Goal: Task Accomplishment & Management: Manage account settings

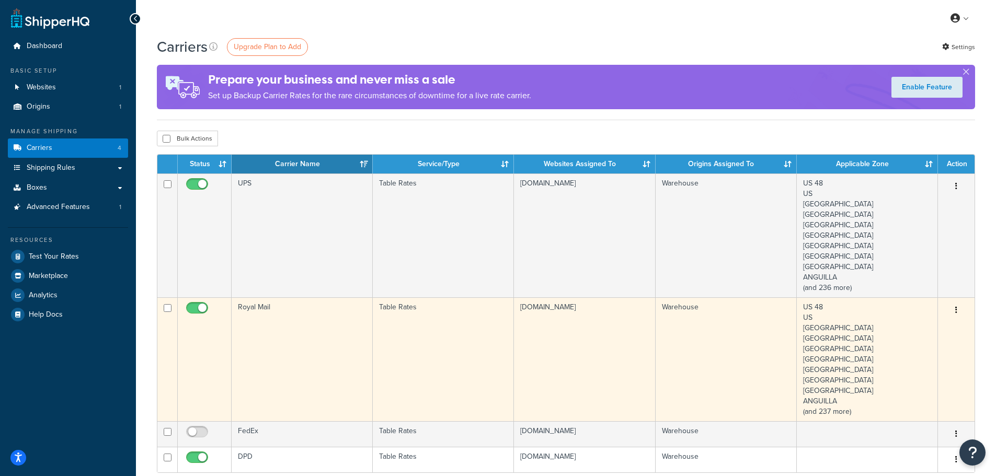
click at [959, 304] on button "button" at bounding box center [956, 310] width 15 height 17
click at [937, 323] on link "Edit" at bounding box center [914, 331] width 83 height 21
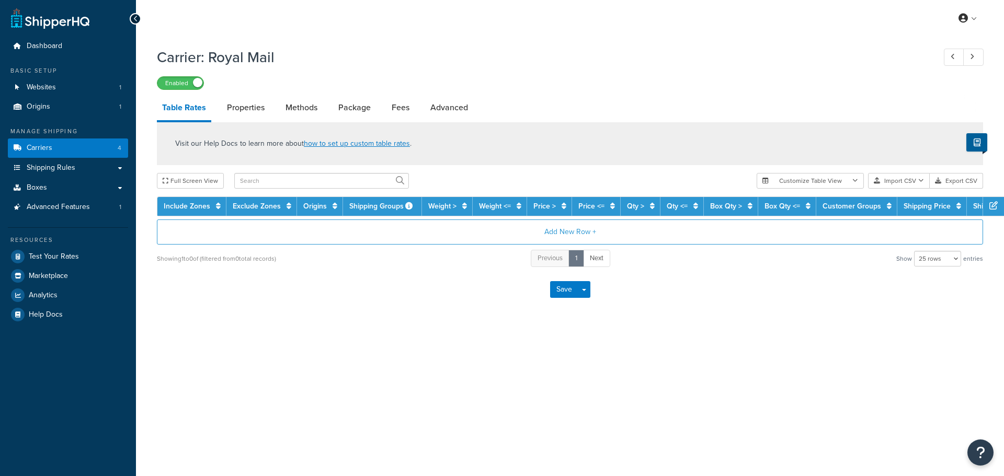
select select "25"
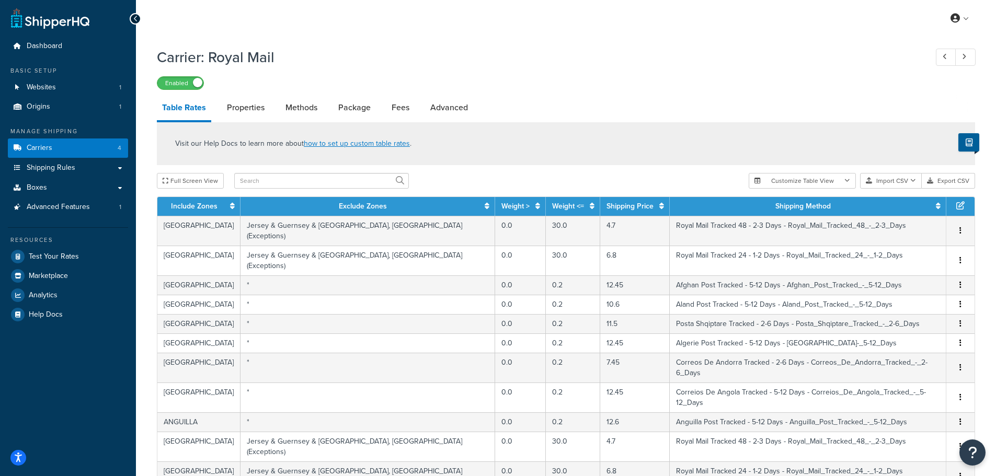
click at [280, 183] on input "text" at bounding box center [321, 181] width 175 height 16
type input "iceland"
